Goal: Information Seeking & Learning: Learn about a topic

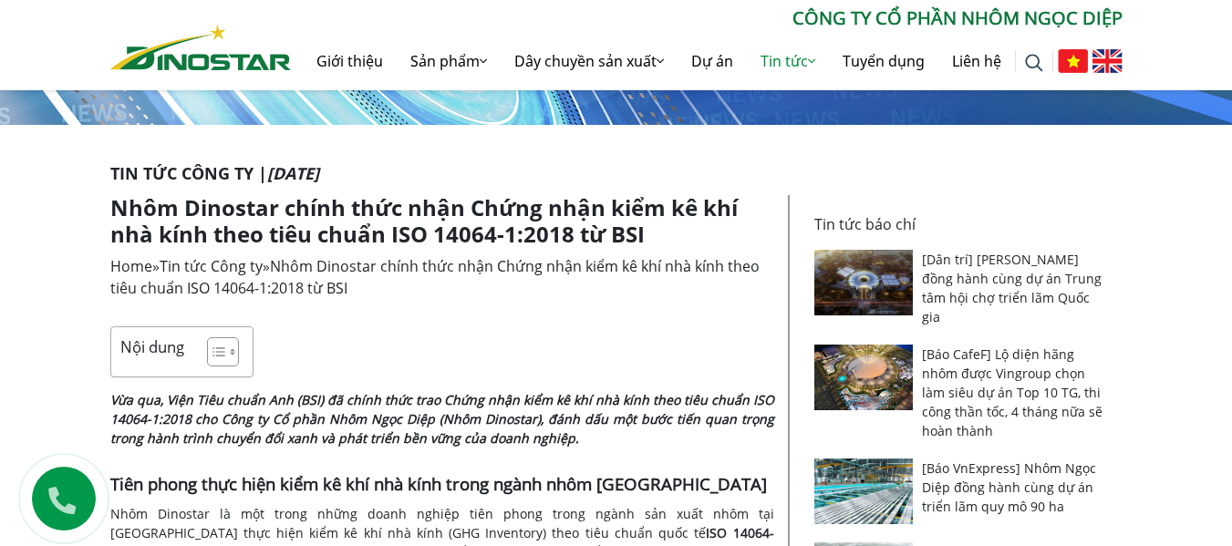
scroll to position [274, 0]
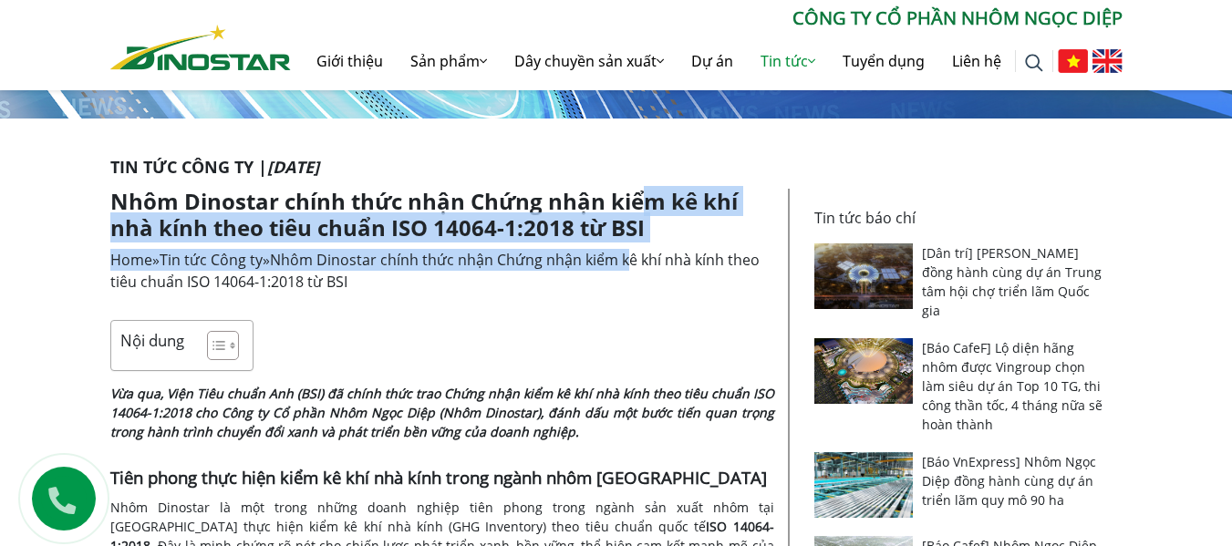
drag, startPoint x: 651, startPoint y: 195, endPoint x: 640, endPoint y: 251, distance: 56.7
click at [640, 251] on span "Nhôm Dinostar chính thức nhận Chứng nhận kiểm kê khí nhà kính theo tiêu chuẩn I…" at bounding box center [434, 271] width 649 height 42
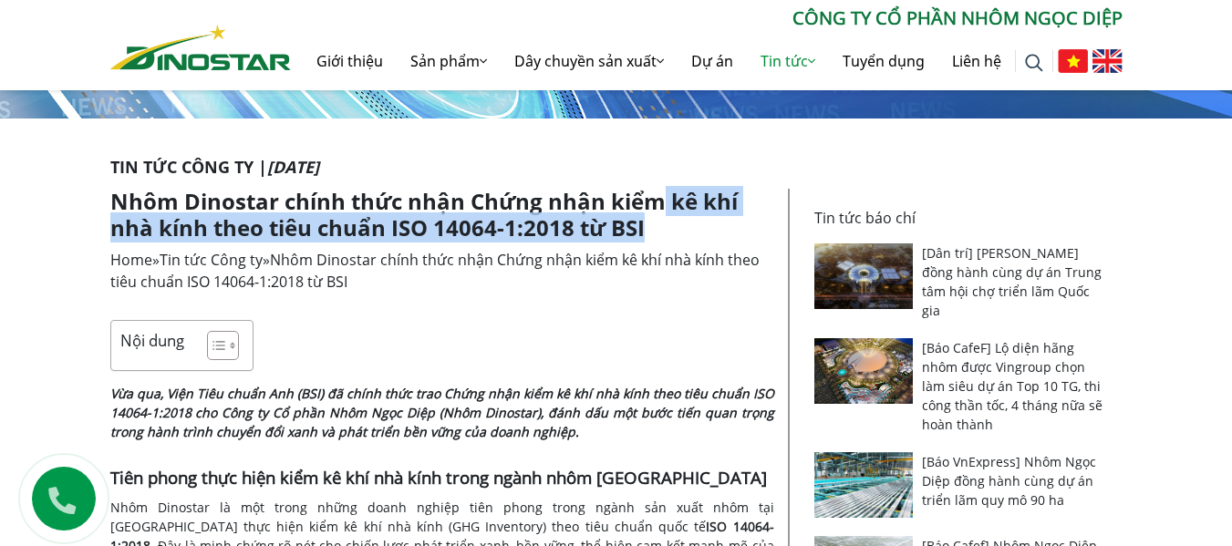
drag, startPoint x: 656, startPoint y: 201, endPoint x: 650, endPoint y: 227, distance: 27.0
click at [650, 227] on h1 "Nhôm Dinostar chính thức nhận Chứng nhận kiểm kê khí nhà kính theo tiêu chuẩn I…" at bounding box center [442, 215] width 664 height 53
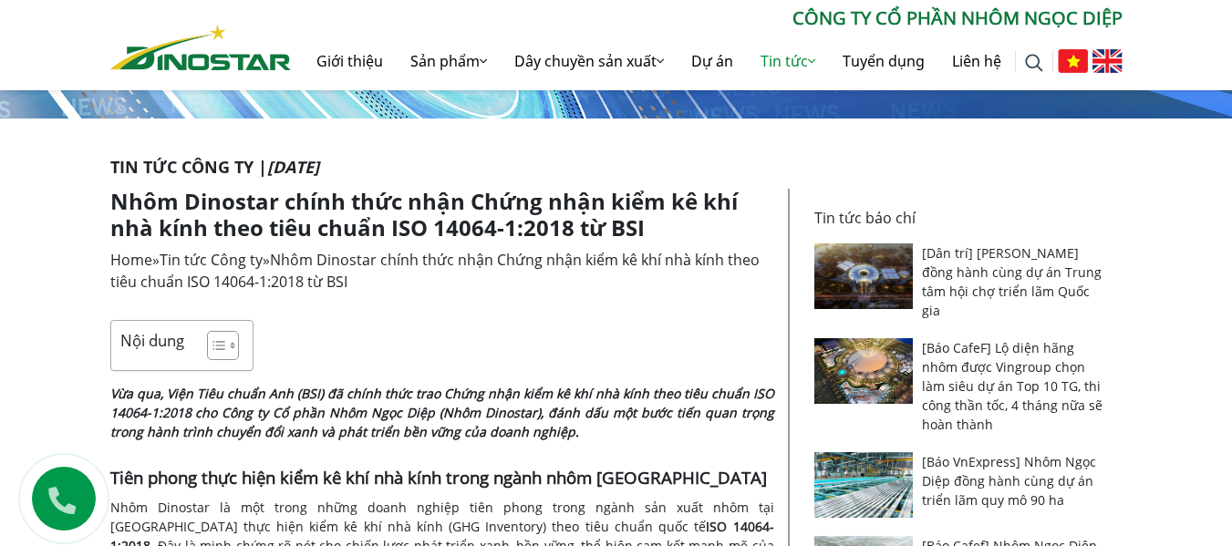
scroll to position [365, 0]
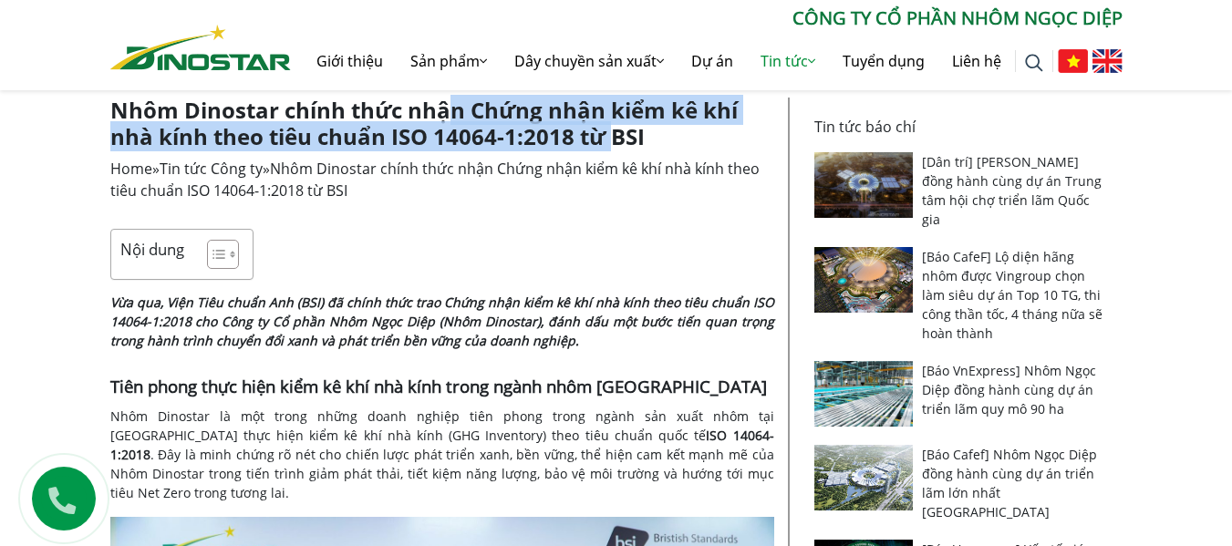
drag, startPoint x: 453, startPoint y: 107, endPoint x: 613, endPoint y: 135, distance: 162.1
click at [611, 134] on h1 "Nhôm Dinostar chính thức nhận Chứng nhận kiểm kê khí nhà kính theo tiêu chuẩn I…" at bounding box center [442, 124] width 664 height 53
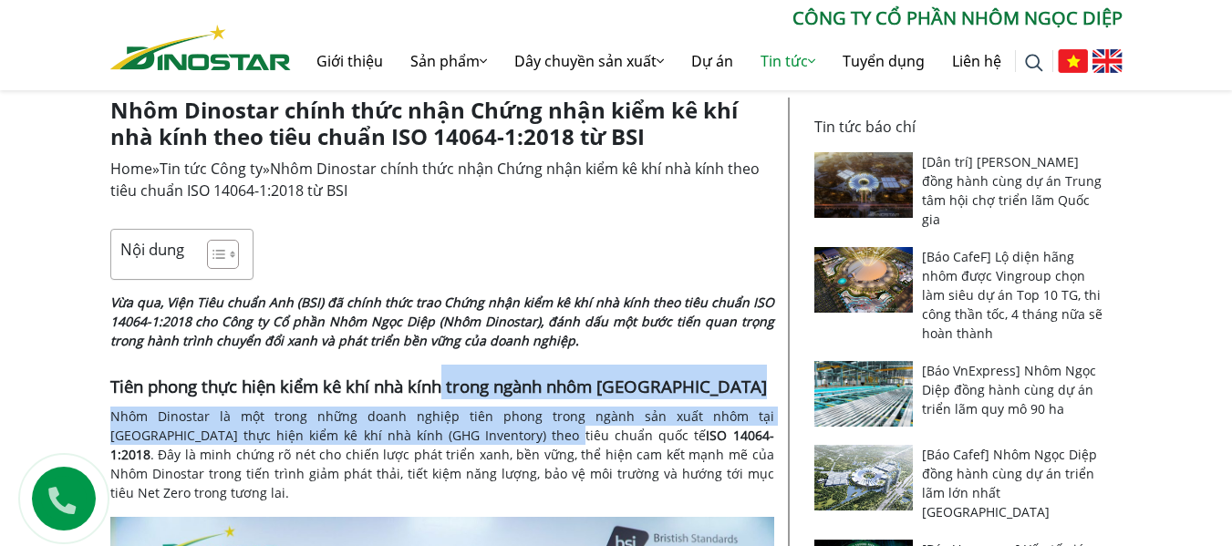
drag, startPoint x: 443, startPoint y: 396, endPoint x: 455, endPoint y: 445, distance: 50.7
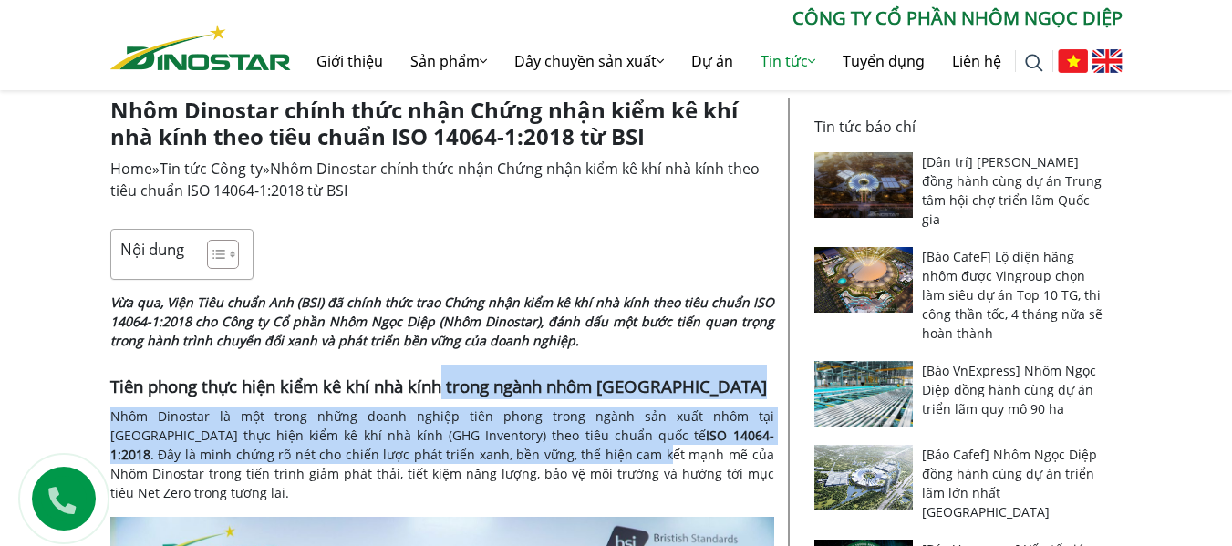
click at [455, 445] on p "Nhôm Dinostar là một trong những doanh nghiệp tiên phong trong ngành sản xuất n…" at bounding box center [442, 455] width 664 height 96
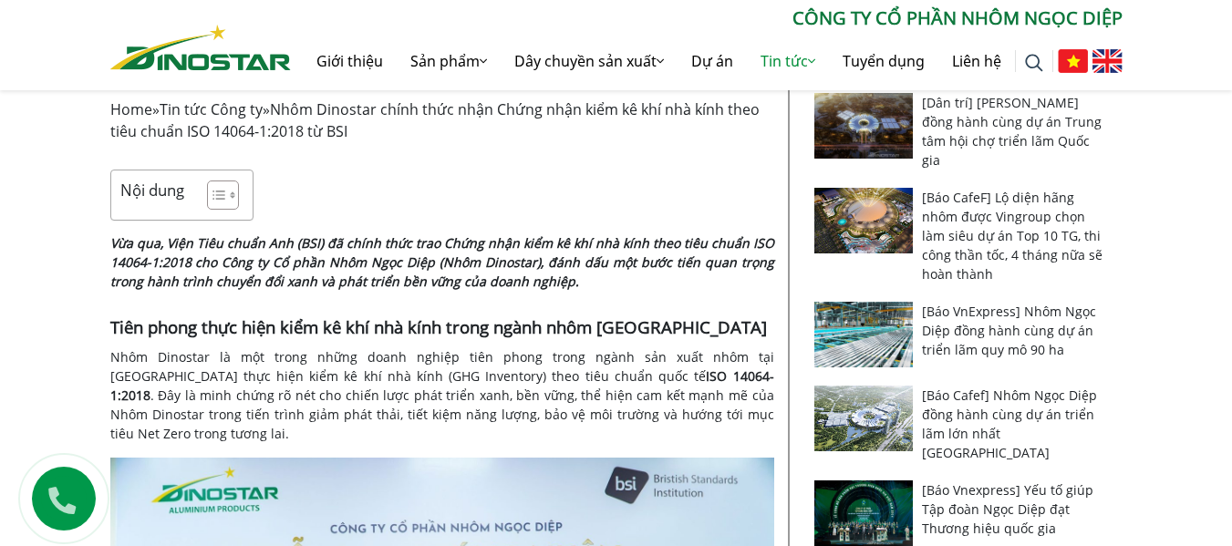
scroll to position [456, 0]
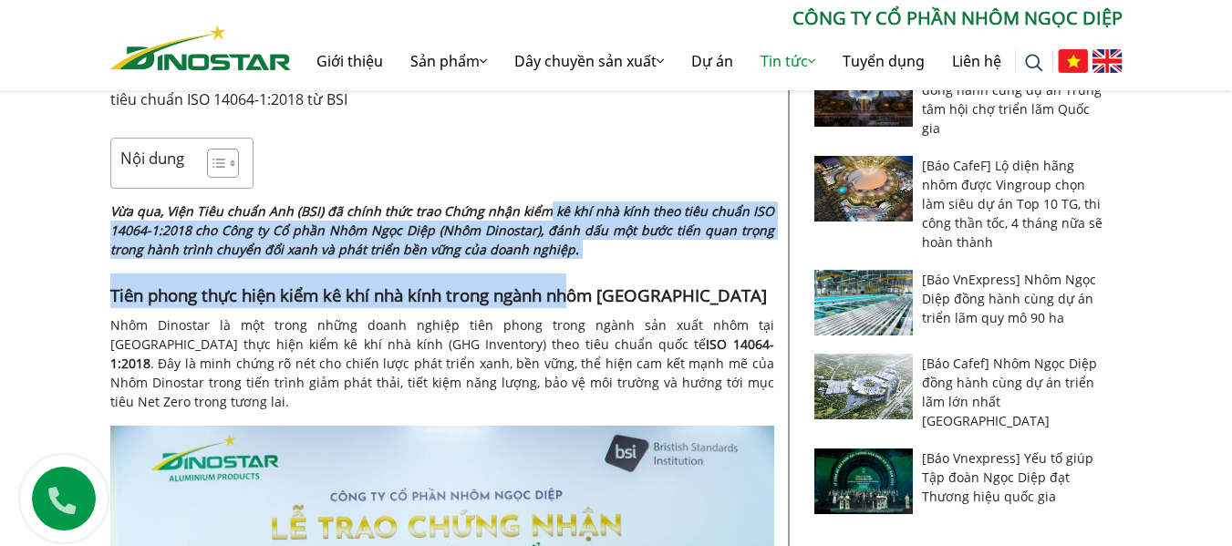
drag, startPoint x: 549, startPoint y: 215, endPoint x: 572, endPoint y: 262, distance: 51.8
drag, startPoint x: 580, startPoint y: 207, endPoint x: 596, endPoint y: 310, distance: 104.4
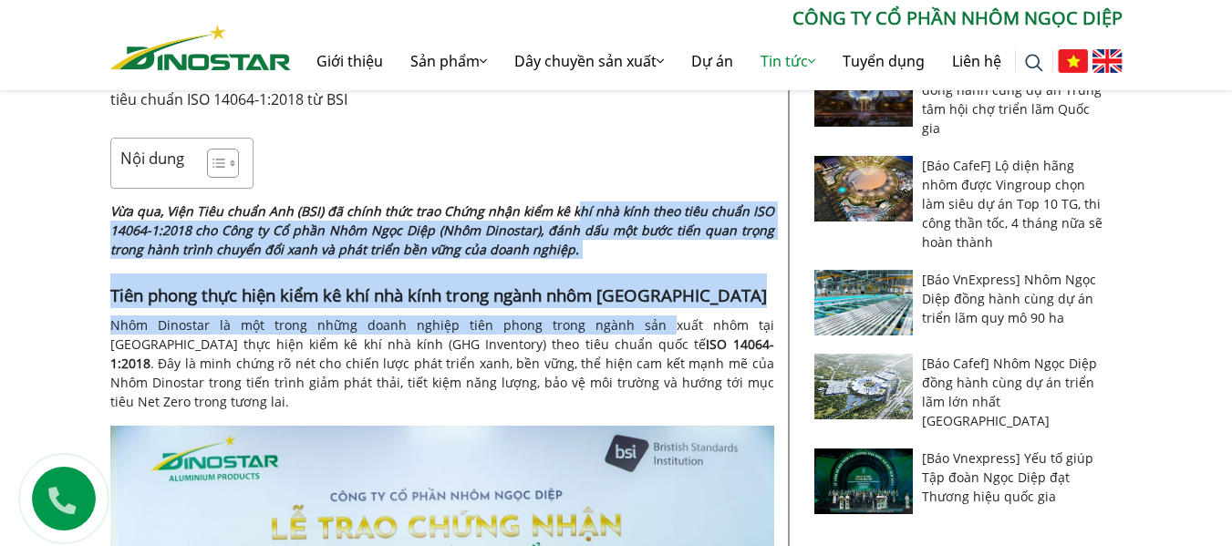
drag, startPoint x: 607, startPoint y: 213, endPoint x: 611, endPoint y: 328, distance: 115.0
click at [611, 328] on p "Nhôm Dinostar là một trong những doanh nghiệp tiên phong trong ngành sản xuất n…" at bounding box center [442, 364] width 664 height 96
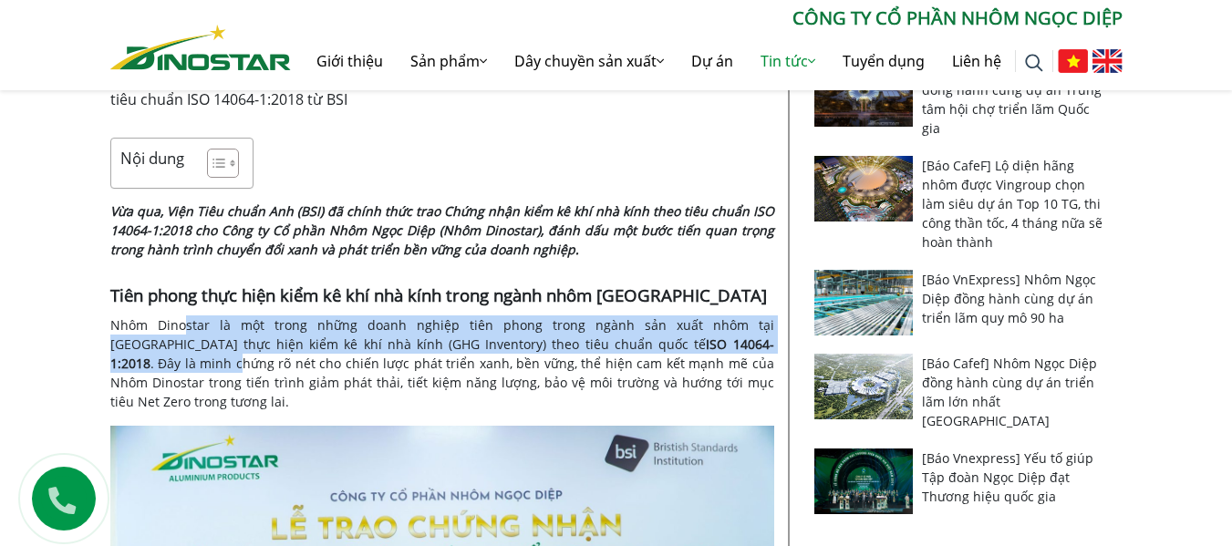
drag, startPoint x: 181, startPoint y: 319, endPoint x: 706, endPoint y: 353, distance: 525.5
click at [706, 353] on p "Nhôm Dinostar là một trong những doanh nghiệp tiên phong trong ngành sản xuất n…" at bounding box center [442, 364] width 664 height 96
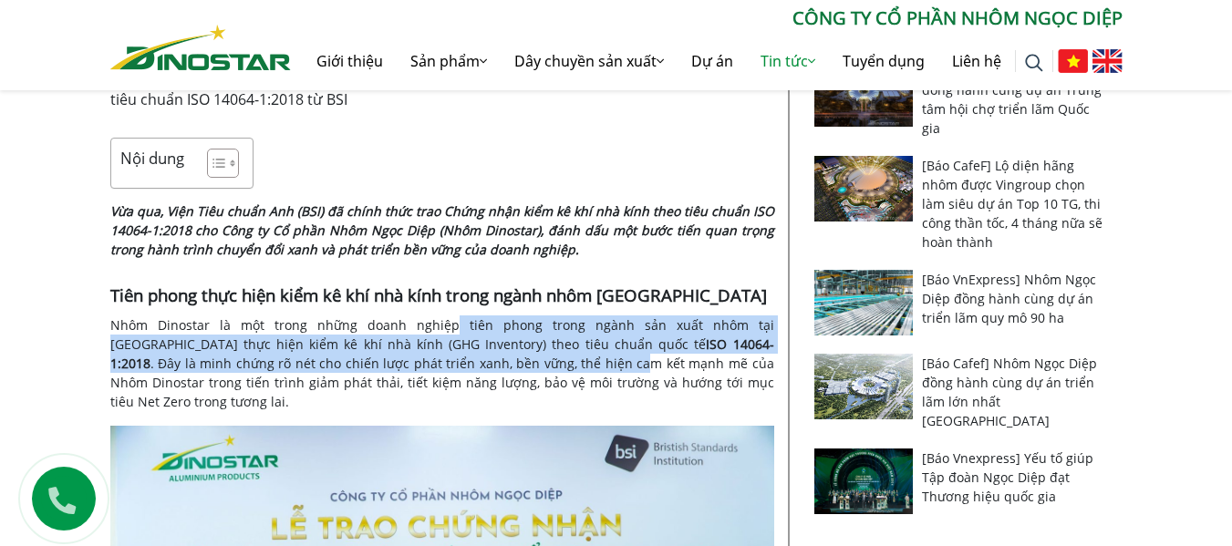
drag, startPoint x: 414, startPoint y: 344, endPoint x: 431, endPoint y: 368, distance: 29.4
click at [431, 368] on p "Nhôm Dinostar là một trong những doanh nghiệp tiên phong trong ngành sản xuất n…" at bounding box center [442, 364] width 664 height 96
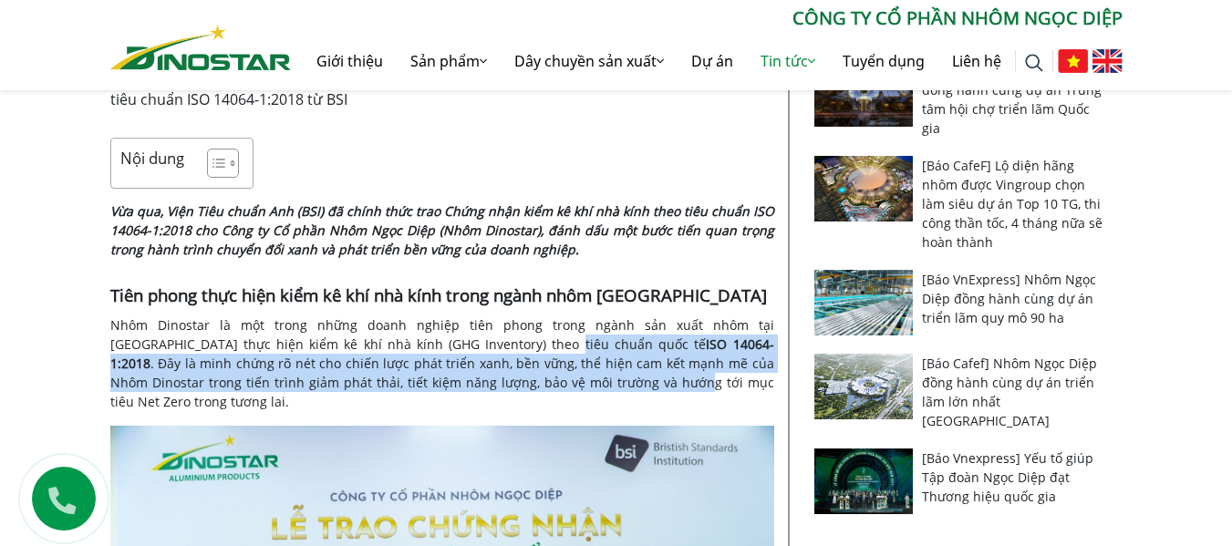
drag, startPoint x: 450, startPoint y: 337, endPoint x: 461, endPoint y: 391, distance: 54.9
click at [461, 391] on p "Nhôm Dinostar là một trong những doanh nghiệp tiên phong trong ngành sản xuất n…" at bounding box center [442, 364] width 664 height 96
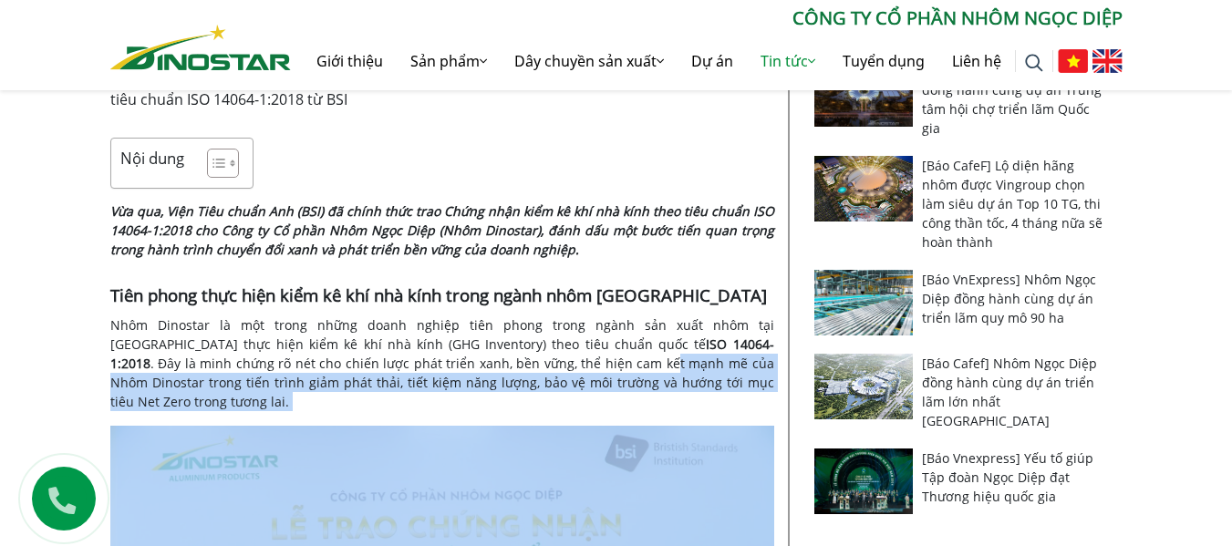
drag, startPoint x: 454, startPoint y: 396, endPoint x: 456, endPoint y: 412, distance: 16.5
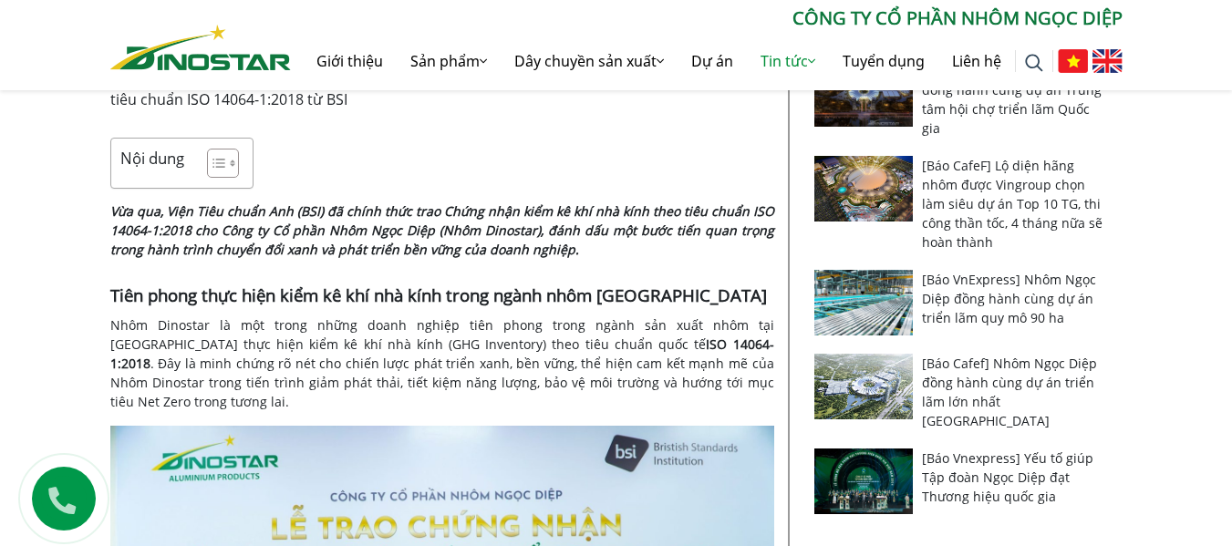
click at [466, 347] on p "Nhôm Dinostar là một trong những doanh nghiệp tiên phong trong ngành sản xuất n…" at bounding box center [442, 364] width 664 height 96
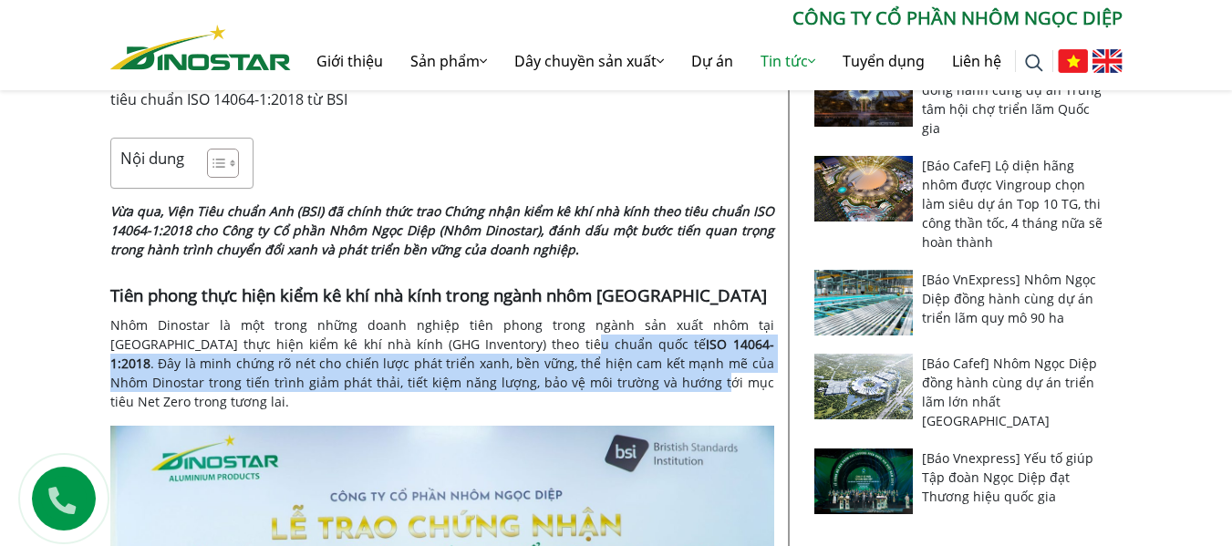
drag, startPoint x: 473, startPoint y: 337, endPoint x: 475, endPoint y: 390, distance: 52.9
click at [475, 390] on p "Nhôm Dinostar là một trong những doanh nghiệp tiên phong trong ngành sản xuất n…" at bounding box center [442, 364] width 664 height 96
drag, startPoint x: 492, startPoint y: 347, endPoint x: 493, endPoint y: 379, distance: 31.9
click at [493, 379] on p "Nhôm Dinostar là một trong những doanh nghiệp tiên phong trong ngành sản xuất n…" at bounding box center [442, 364] width 664 height 96
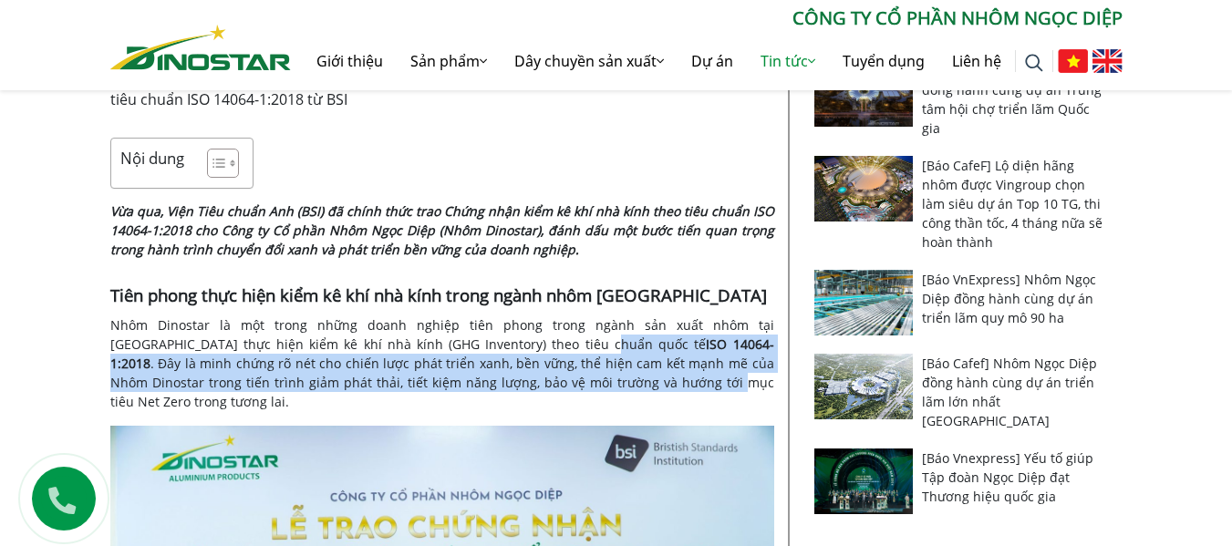
click at [493, 379] on p "Nhôm Dinostar là một trong những doanh nghiệp tiên phong trong ngành sản xuất n…" at bounding box center [442, 364] width 664 height 96
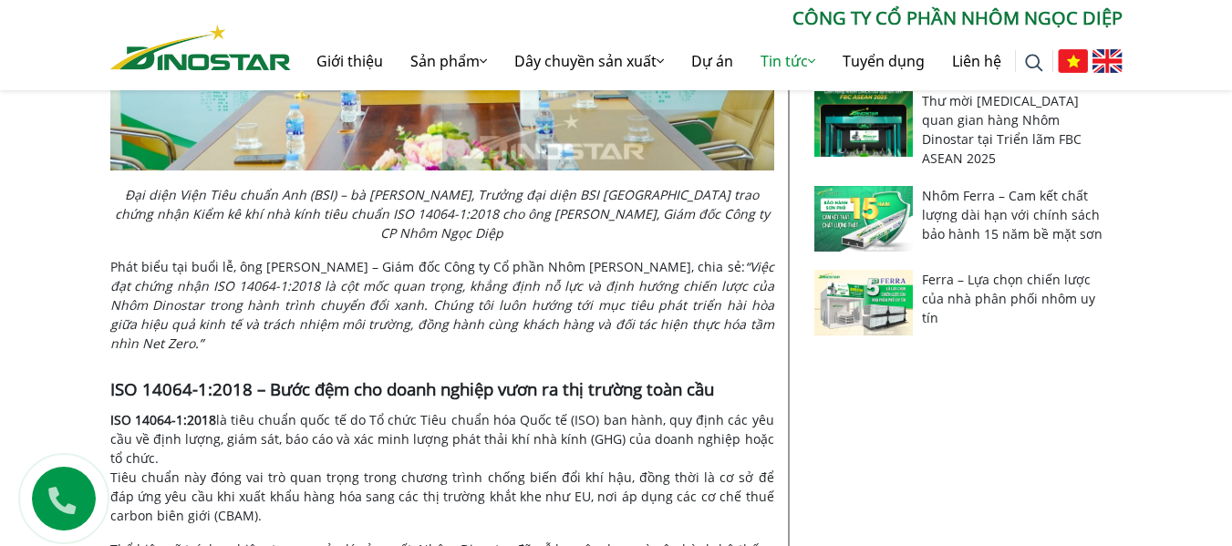
scroll to position [1186, 0]
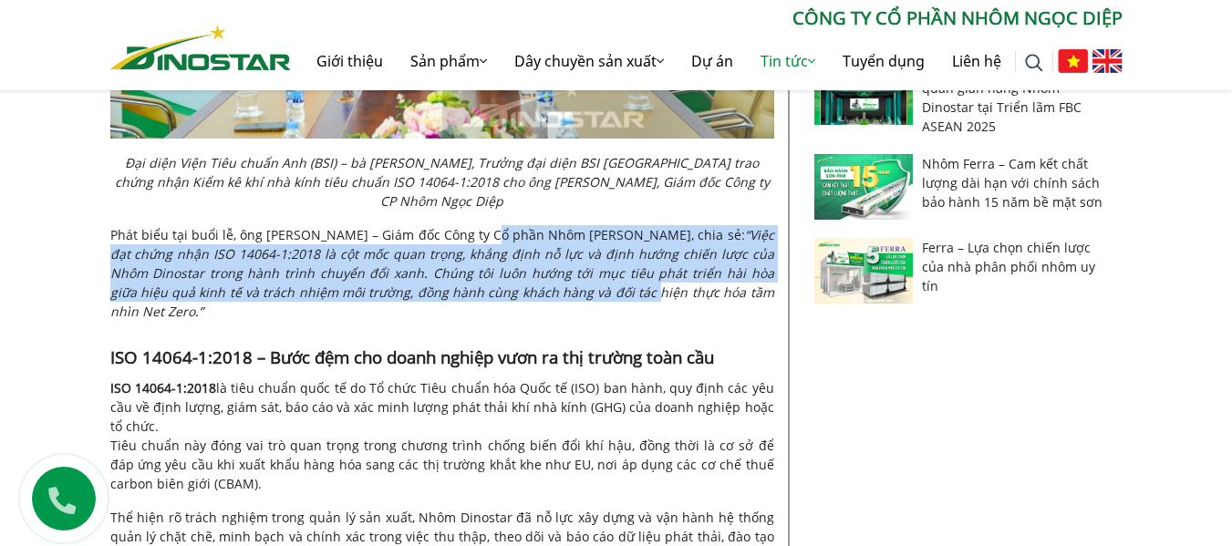
drag, startPoint x: 498, startPoint y: 200, endPoint x: 508, endPoint y: 261, distance: 61.9
click at [508, 261] on p "Phát biểu tại buổi lễ, ông [PERSON_NAME] – Giám đốc Công ty Cổ phần Nhôm [PERSO…" at bounding box center [442, 273] width 664 height 96
click at [508, 261] on em "“Việc đạt chứng nhận ISO 14064-1:2018 là cột mốc quan trọng, khẳng định nỗ lực …" at bounding box center [442, 273] width 664 height 94
drag, startPoint x: 496, startPoint y: 192, endPoint x: 497, endPoint y: 263, distance: 70.2
click at [497, 263] on p "Phát biểu tại buổi lễ, ông [PERSON_NAME] – Giám đốc Công ty Cổ phần Nhôm [PERSO…" at bounding box center [442, 273] width 664 height 96
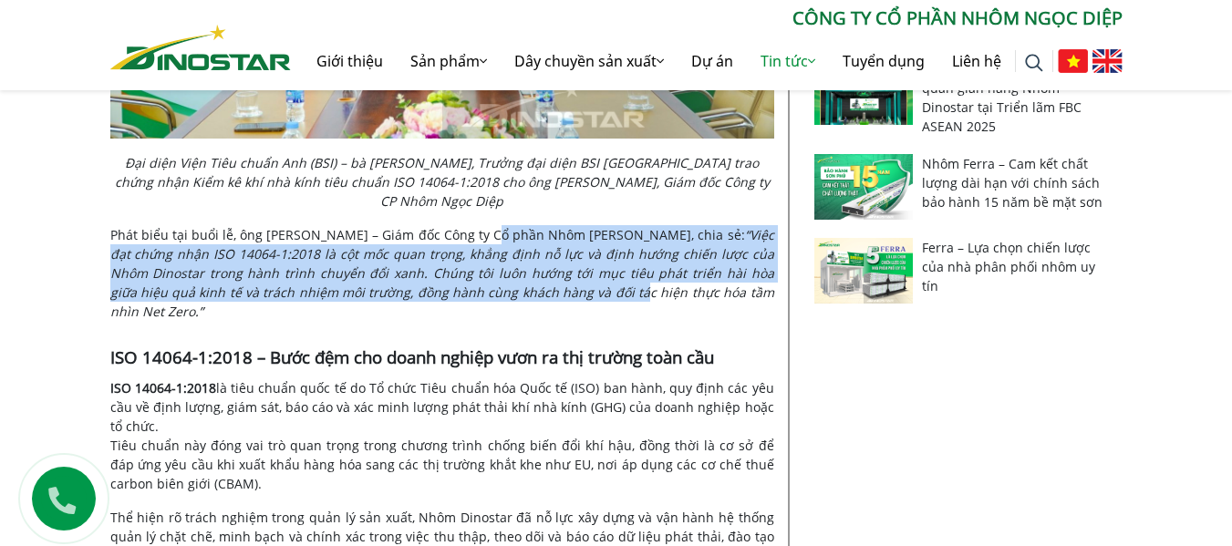
click at [497, 263] on em "“Việc đạt chứng nhận ISO 14064-1:2018 là cột mốc quan trọng, khẳng định nỗ lực …" at bounding box center [442, 273] width 664 height 94
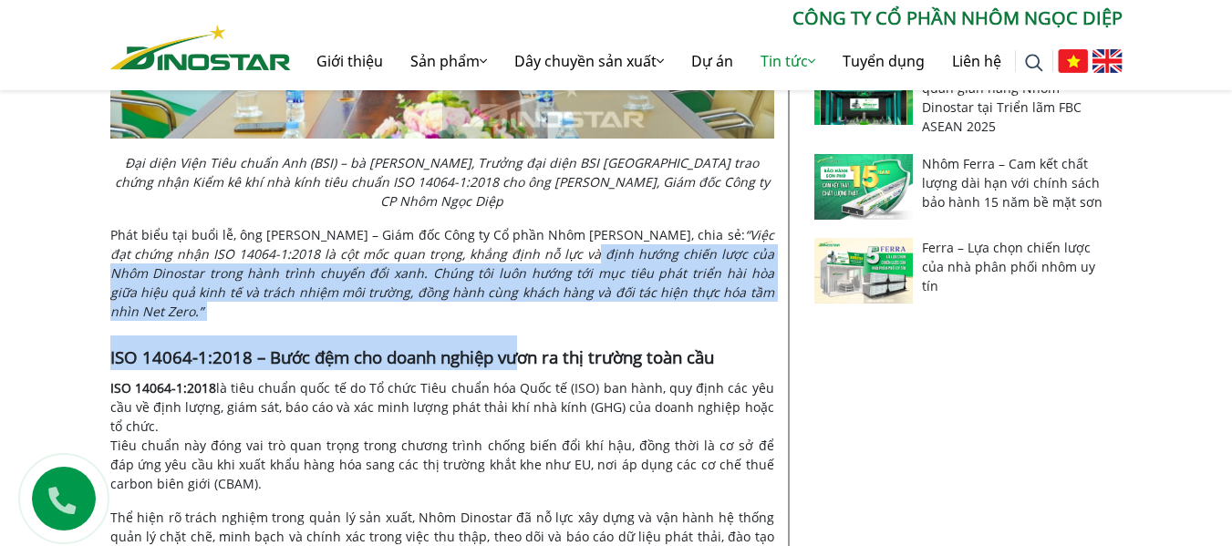
drag, startPoint x: 516, startPoint y: 210, endPoint x: 520, endPoint y: 264, distance: 54.8
drag, startPoint x: 537, startPoint y: 257, endPoint x: 539, endPoint y: 309, distance: 52.0
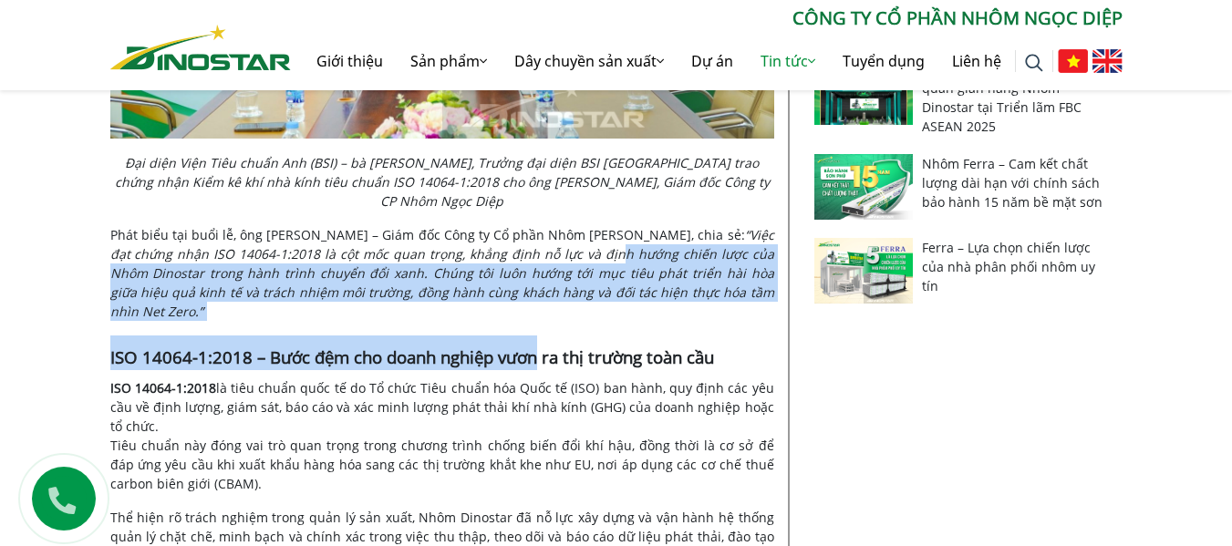
click at [539, 346] on span "ISO 14064-1:2018 – Bước đệm cho doanh nghiệp vươn ra thị trường toàn cầu" at bounding box center [412, 357] width 604 height 23
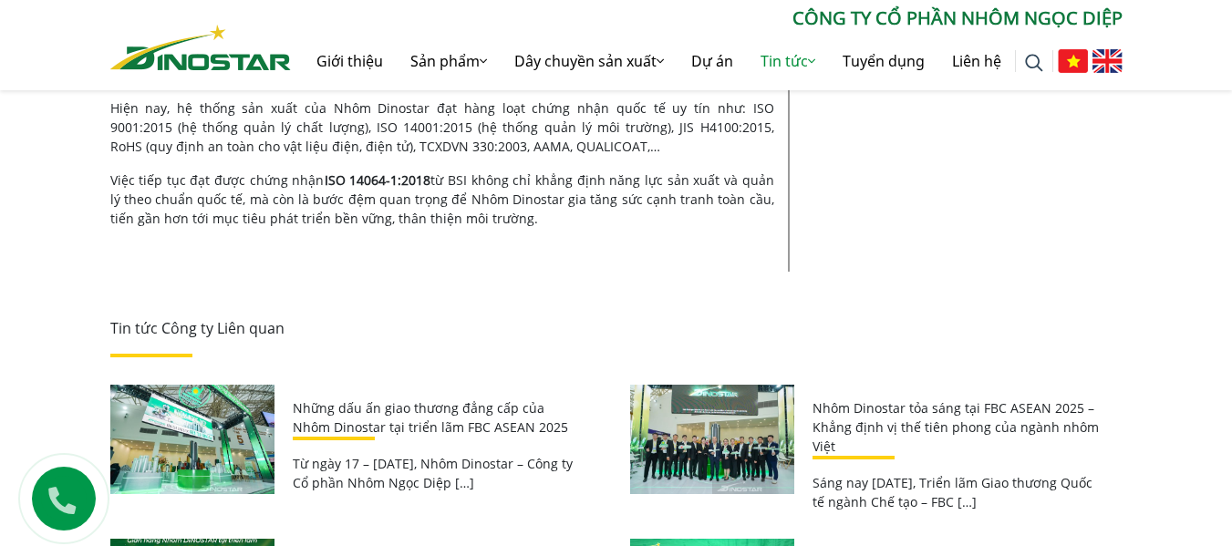
scroll to position [2827, 0]
